Goal: Check status: Check status

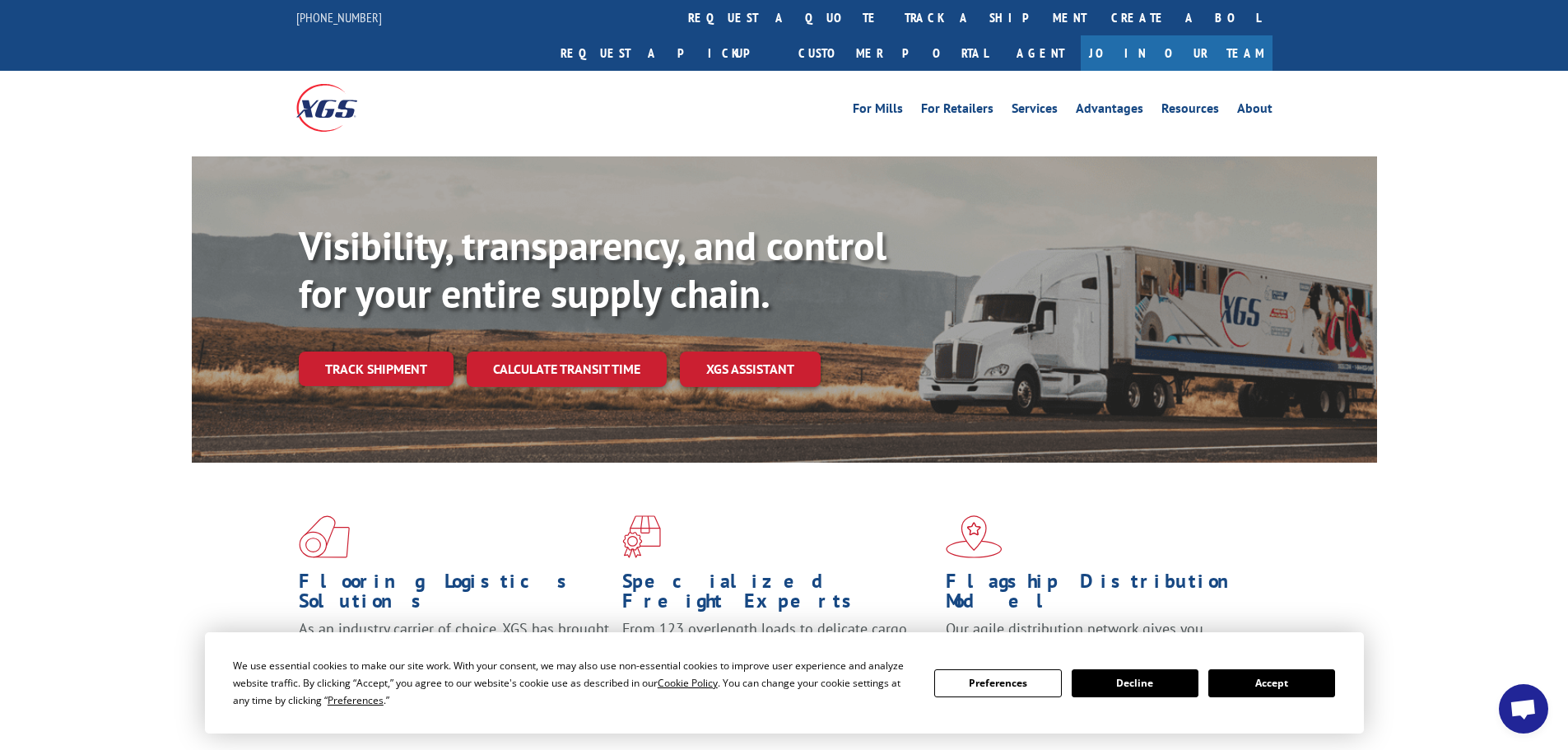
click at [1266, 684] on button "Accept" at bounding box center [1271, 683] width 127 height 28
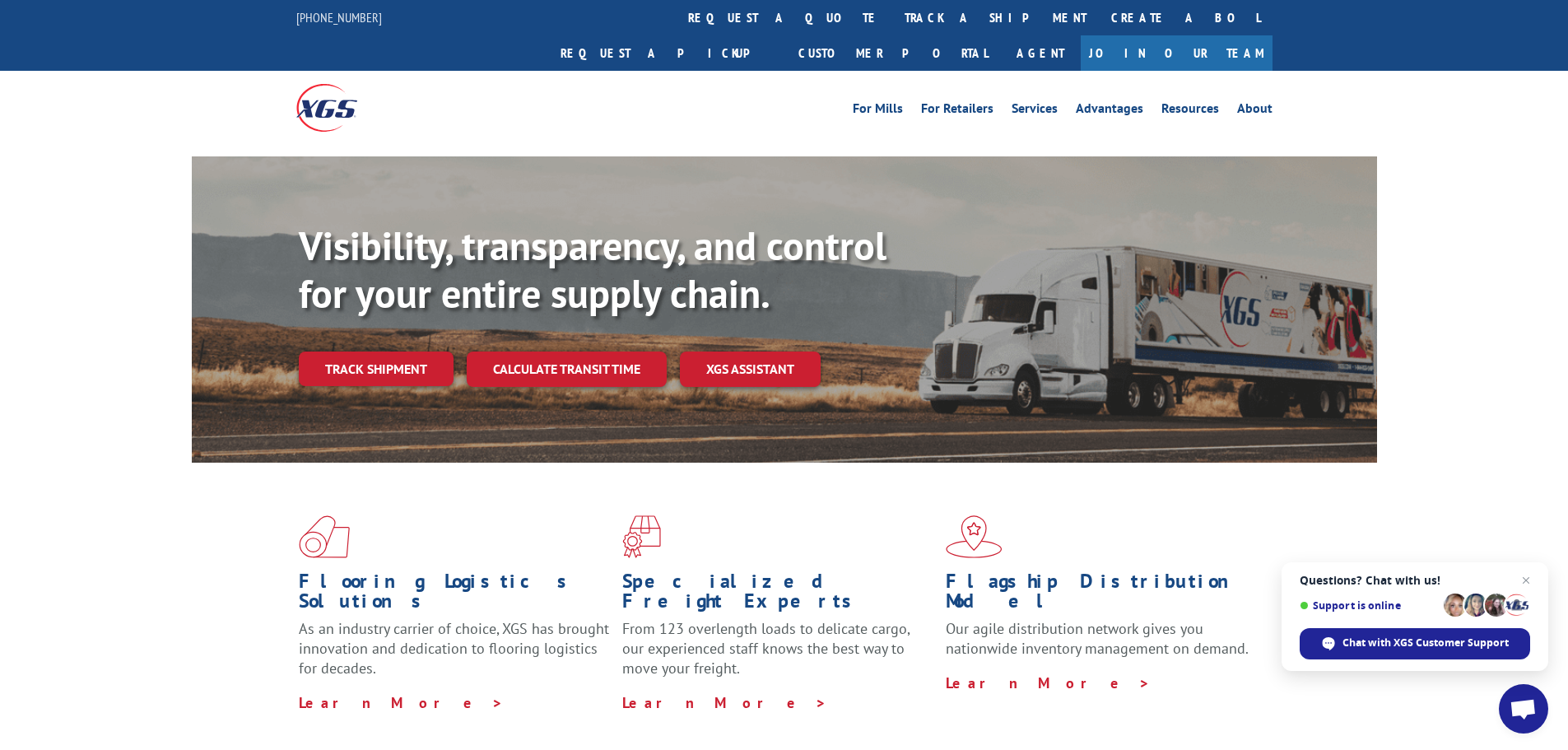
click at [1528, 573] on span "Open chat" at bounding box center [1526, 580] width 20 height 20
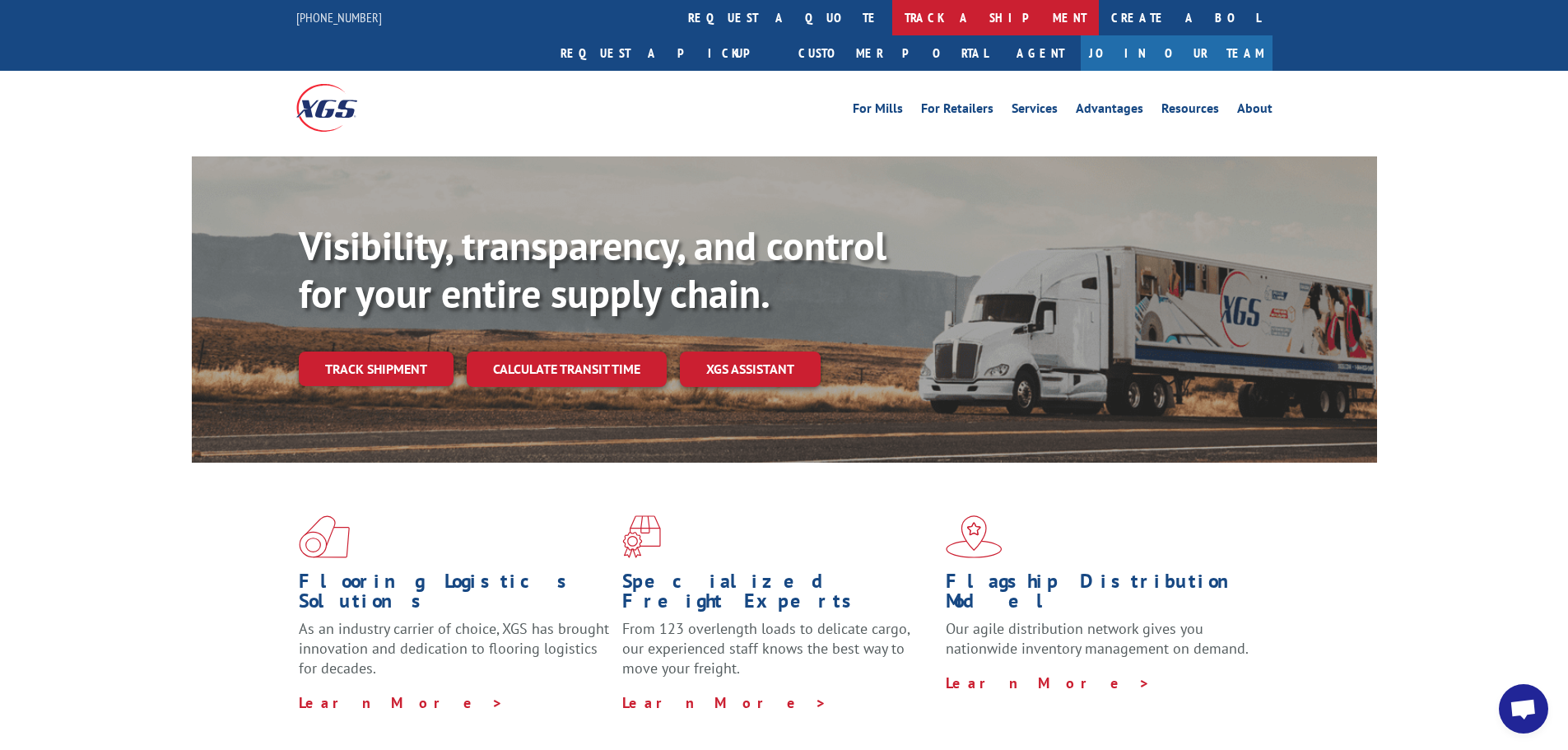
click at [892, 16] on link "track a shipment" at bounding box center [996, 18] width 207 height 36
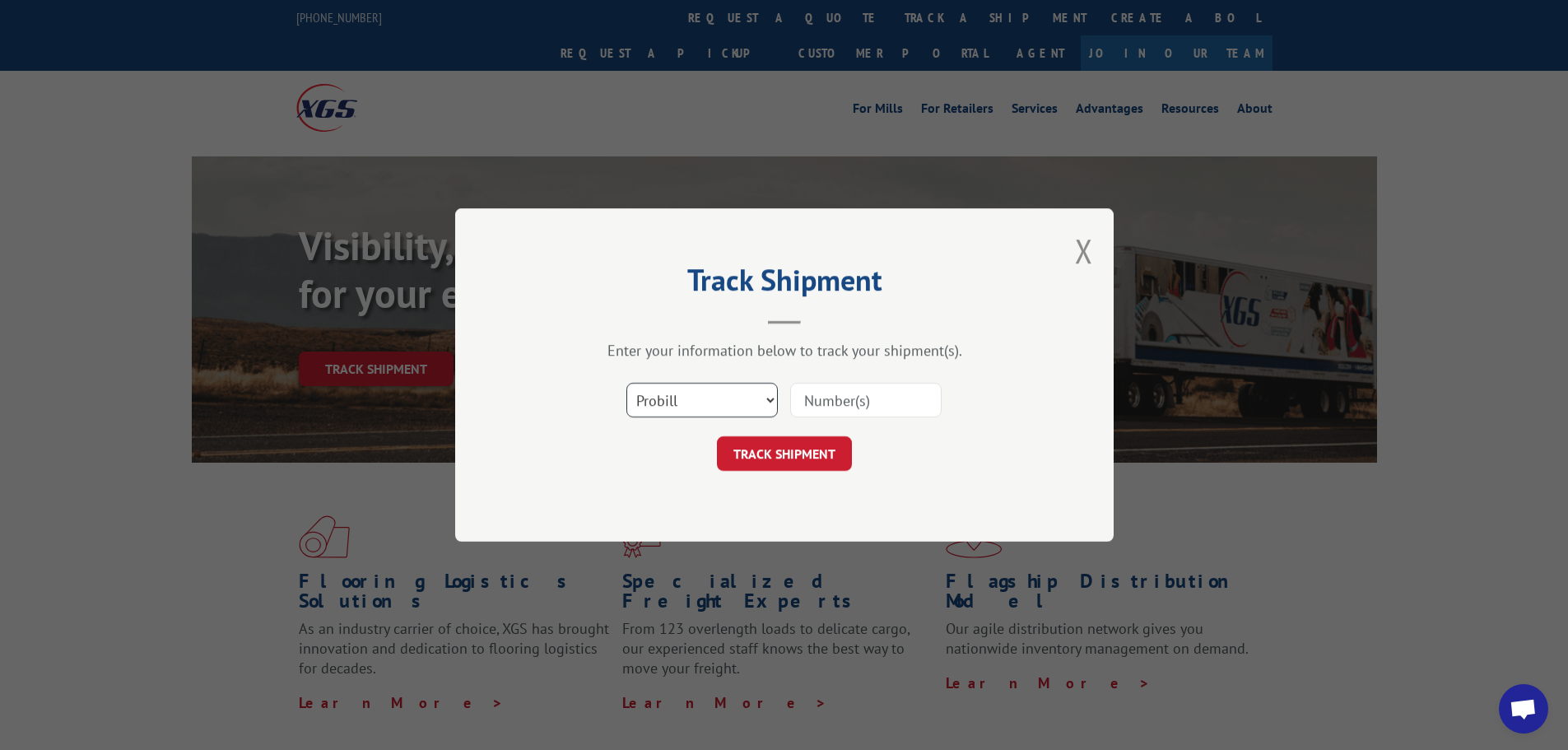
click at [770, 398] on select "Select category... Probill BOL PO" at bounding box center [701, 399] width 151 height 35
select select "po"
click at [626, 383] on select "Select category... Probill BOL PO" at bounding box center [701, 399] width 151 height 35
click at [823, 397] on input at bounding box center [866, 399] width 151 height 35
paste input "61508882"
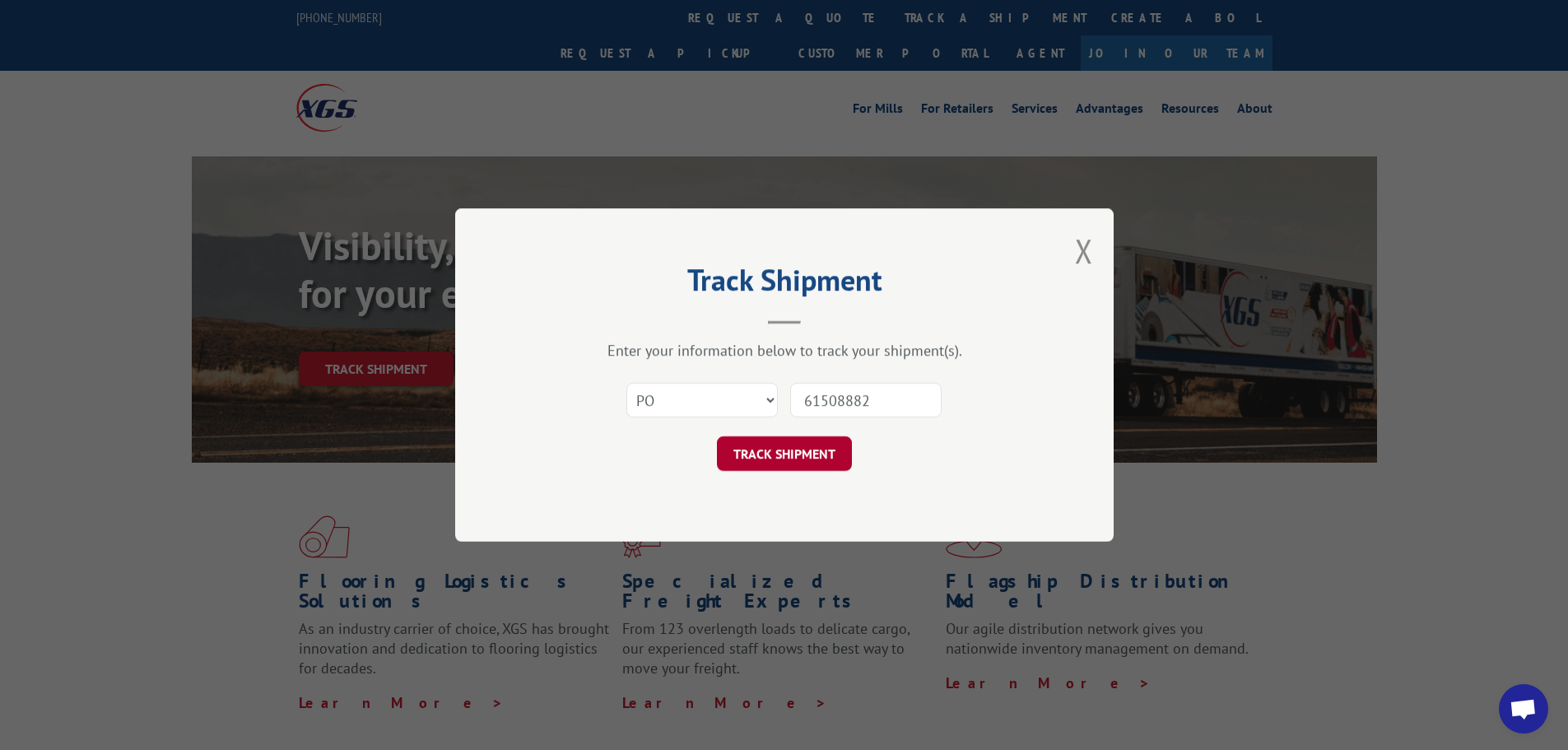
type input "61508882"
click at [771, 457] on button "TRACK SHIPMENT" at bounding box center [785, 453] width 135 height 35
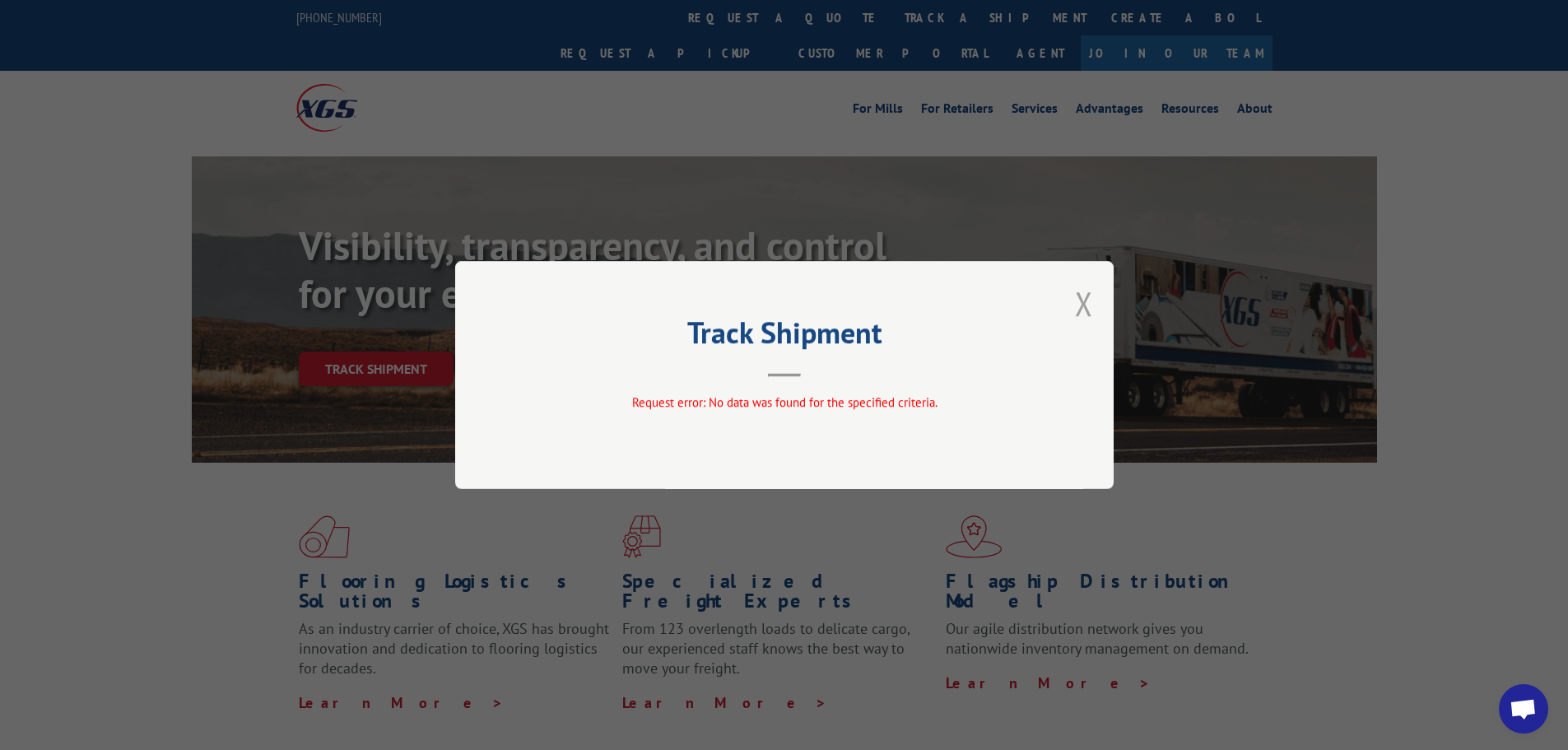
click at [1086, 303] on button "Close modal" at bounding box center [1084, 303] width 18 height 43
